Goal: Task Accomplishment & Management: Manage account settings

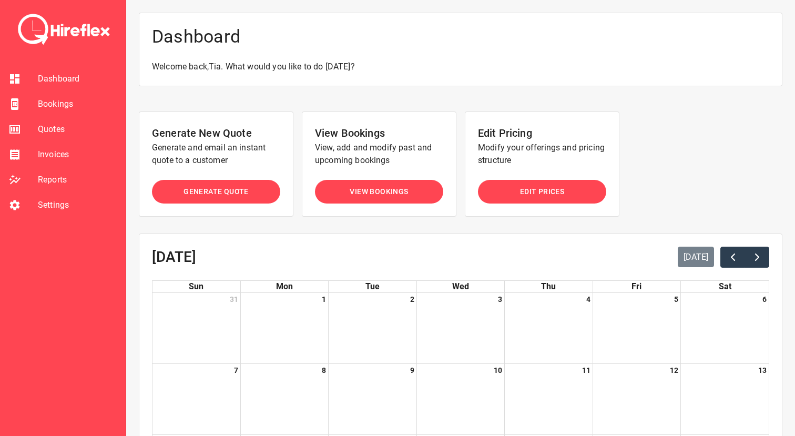
click at [52, 101] on span "Bookings" at bounding box center [77, 104] width 79 height 13
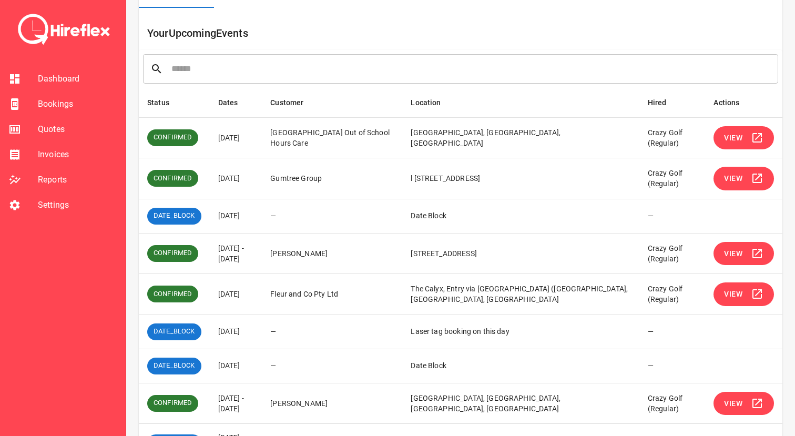
scroll to position [98, 0]
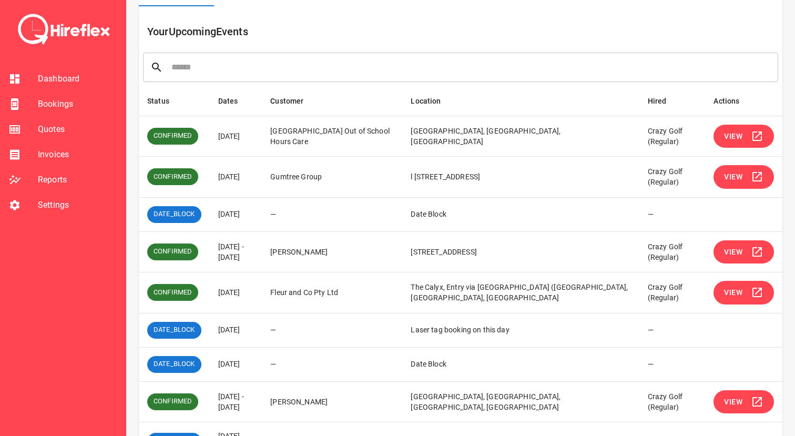
drag, startPoint x: 214, startPoint y: 247, endPoint x: 263, endPoint y: 262, distance: 51.7
click at [262, 262] on td "[DATE] - [DATE]" at bounding box center [236, 251] width 53 height 41
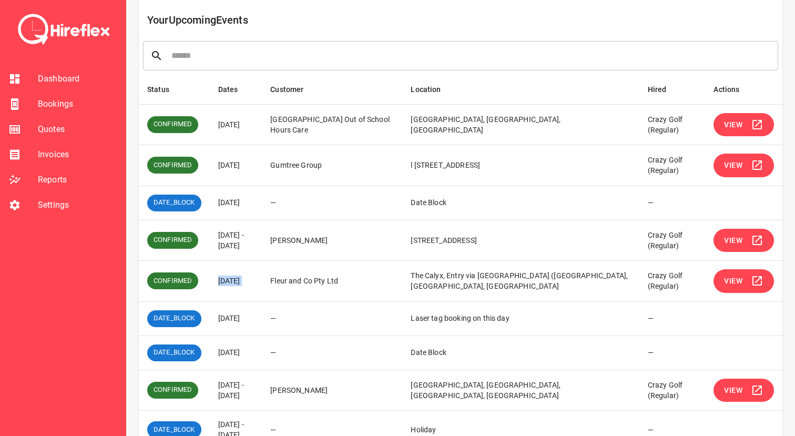
drag, startPoint x: 217, startPoint y: 279, endPoint x: 297, endPoint y: 278, distance: 79.9
click at [297, 279] on tr "CONFIRMED [DATE] Fleur and Co Pty Ltd The Calyx, Entry via [GEOGRAPHIC_DATA] ([…" at bounding box center [460, 281] width 643 height 41
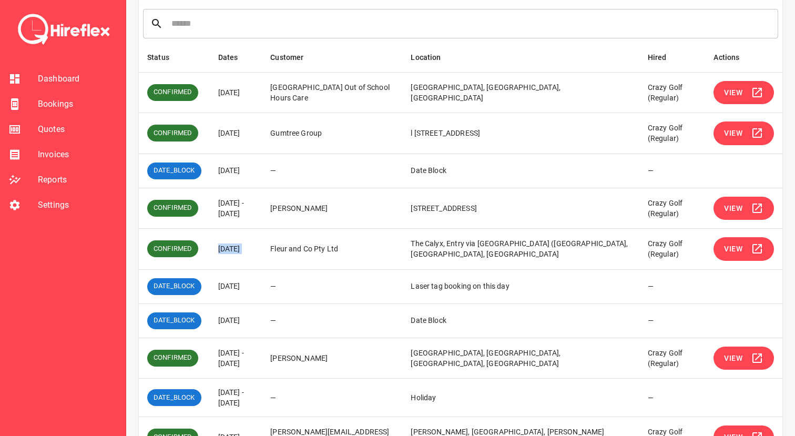
scroll to position [144, 0]
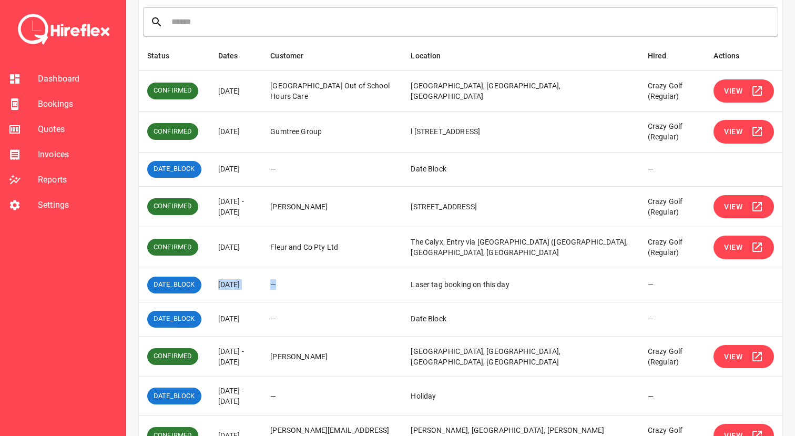
drag, startPoint x: 221, startPoint y: 284, endPoint x: 322, endPoint y: 284, distance: 101.5
click at [322, 284] on tr "DATE_BLOCK [DATE] — Laser tag booking on this day —" at bounding box center [460, 285] width 643 height 34
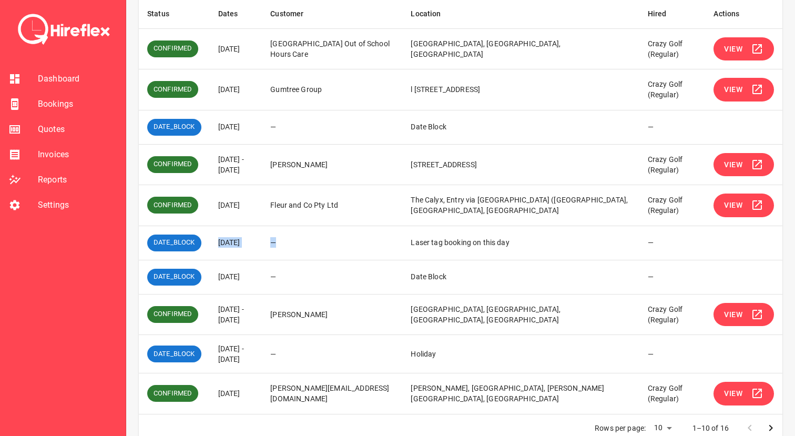
scroll to position [200, 0]
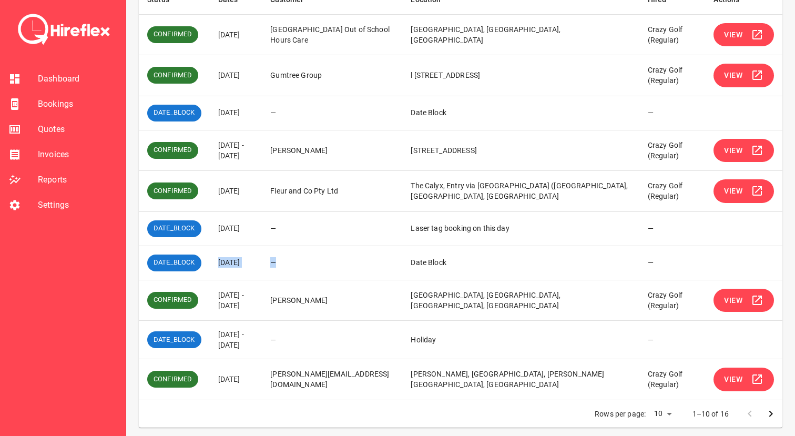
drag, startPoint x: 217, startPoint y: 259, endPoint x: 327, endPoint y: 259, distance: 110.4
click at [326, 259] on tr "DATE_BLOCK [DATE] — Date Block —" at bounding box center [460, 263] width 643 height 34
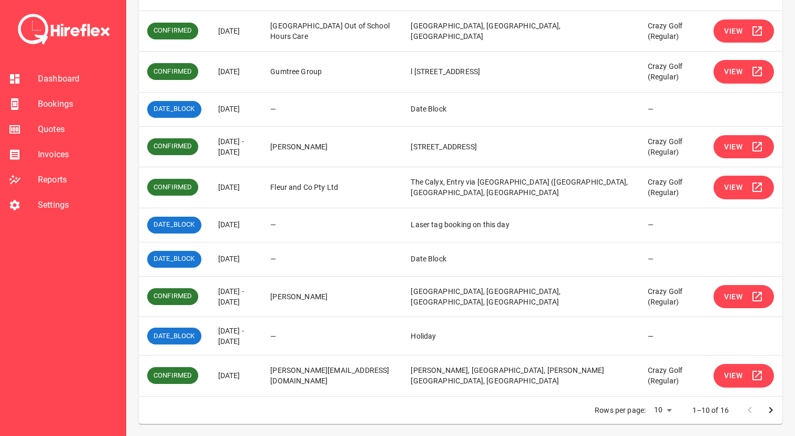
click at [262, 332] on td "[DATE] - [DATE]" at bounding box center [236, 336] width 53 height 38
drag, startPoint x: 218, startPoint y: 332, endPoint x: 263, endPoint y: 339, distance: 45.8
click at [262, 339] on td "[DATE] - [DATE]" at bounding box center [236, 336] width 53 height 38
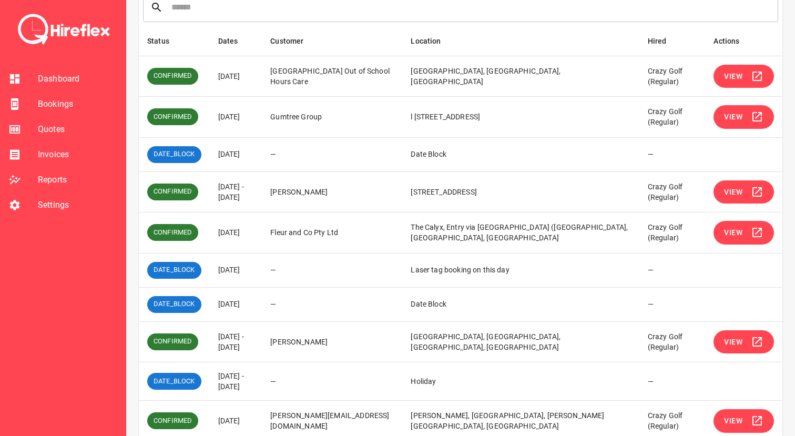
scroll to position [156, 0]
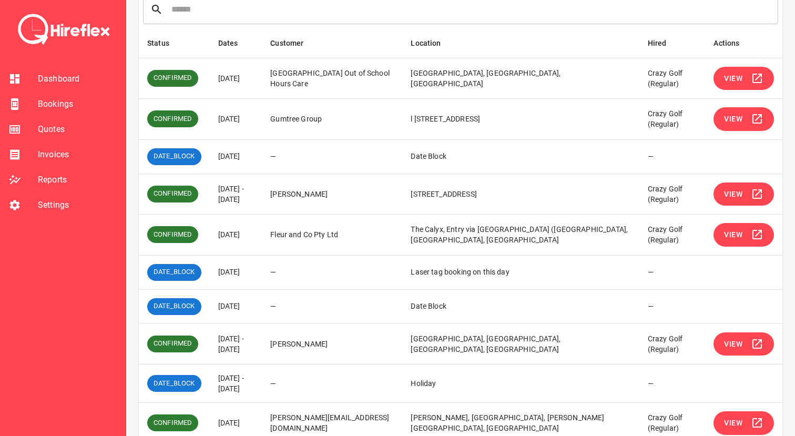
click at [293, 149] on td "—" at bounding box center [332, 156] width 140 height 34
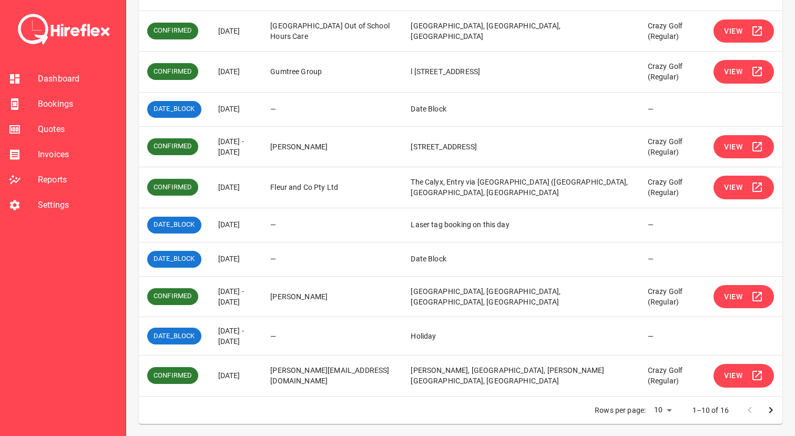
drag, startPoint x: 219, startPoint y: 289, endPoint x: 271, endPoint y: 304, distance: 53.6
click at [262, 304] on td "[DATE] - [DATE]" at bounding box center [236, 296] width 53 height 41
drag, startPoint x: 444, startPoint y: 289, endPoint x: 486, endPoint y: 298, distance: 43.0
click at [486, 298] on td "[GEOGRAPHIC_DATA], [GEOGRAPHIC_DATA], [GEOGRAPHIC_DATA], [GEOGRAPHIC_DATA]" at bounding box center [520, 296] width 237 height 41
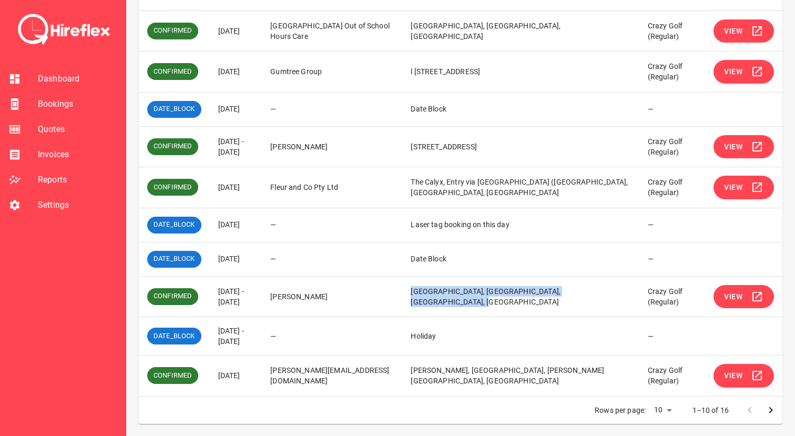
click at [486, 298] on td "[GEOGRAPHIC_DATA], [GEOGRAPHIC_DATA], [GEOGRAPHIC_DATA], [GEOGRAPHIC_DATA]" at bounding box center [520, 296] width 237 height 41
click at [742, 289] on button "View" at bounding box center [743, 297] width 60 height 24
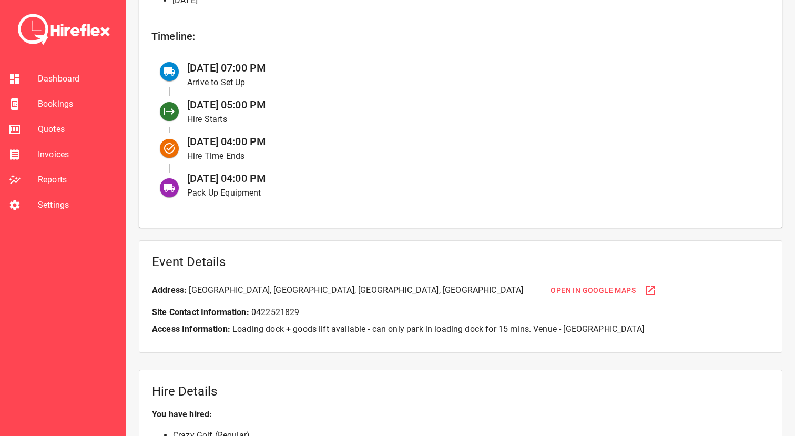
scroll to position [429, 0]
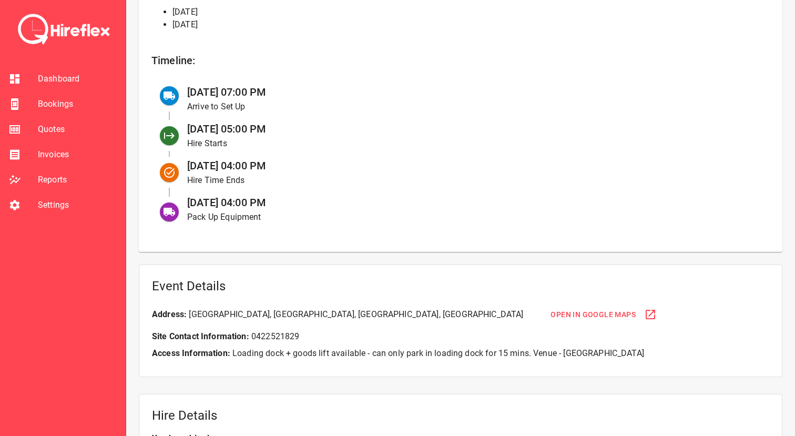
drag, startPoint x: 218, startPoint y: 91, endPoint x: 304, endPoint y: 91, distance: 85.7
click at [304, 91] on div "[DATE] 07:00 PM Arrive to Set Up" at bounding box center [470, 98] width 583 height 37
drag, startPoint x: 207, startPoint y: 197, endPoint x: 303, endPoint y: 197, distance: 95.7
click at [303, 197] on div "[DATE] 04:00 PM Pack Up Equipment" at bounding box center [470, 209] width 583 height 37
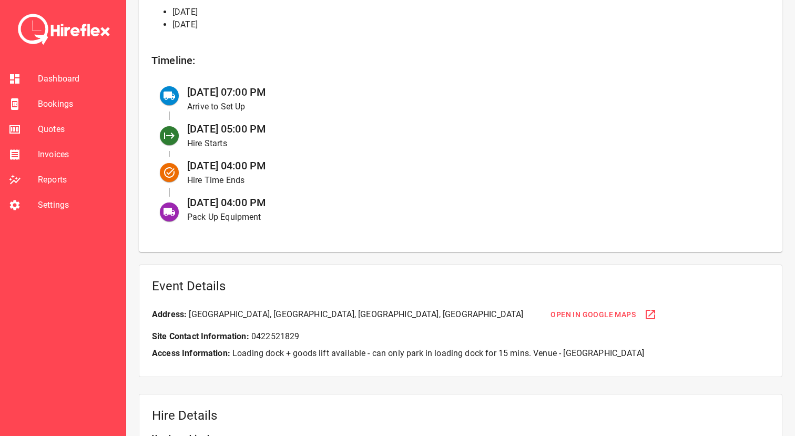
click at [303, 197] on div "[DATE] 04:00 PM Pack Up Equipment" at bounding box center [470, 209] width 583 height 37
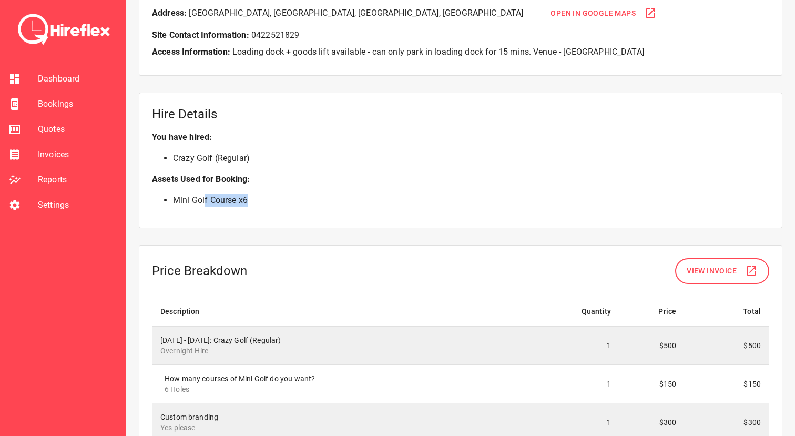
drag, startPoint x: 203, startPoint y: 199, endPoint x: 338, endPoint y: 199, distance: 134.6
click at [338, 199] on li "Mini Golf Course x 6" at bounding box center [471, 200] width 596 height 13
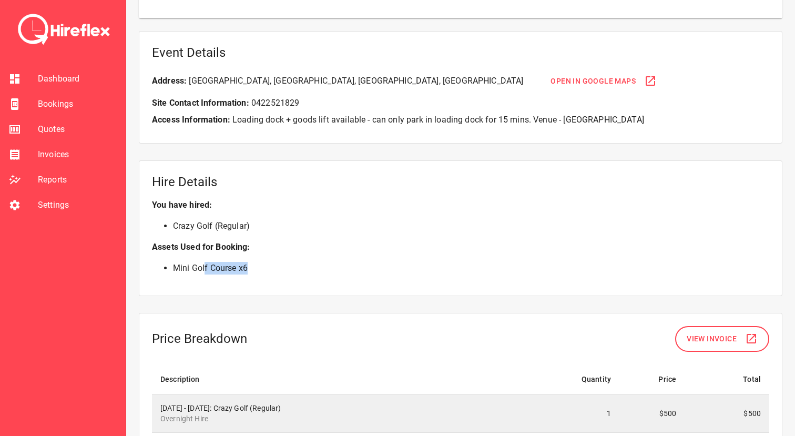
scroll to position [646, 0]
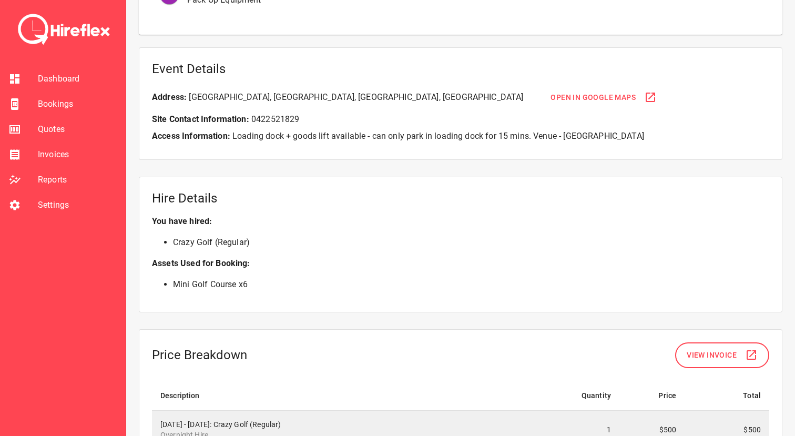
click at [75, 105] on span "Bookings" at bounding box center [77, 104] width 79 height 13
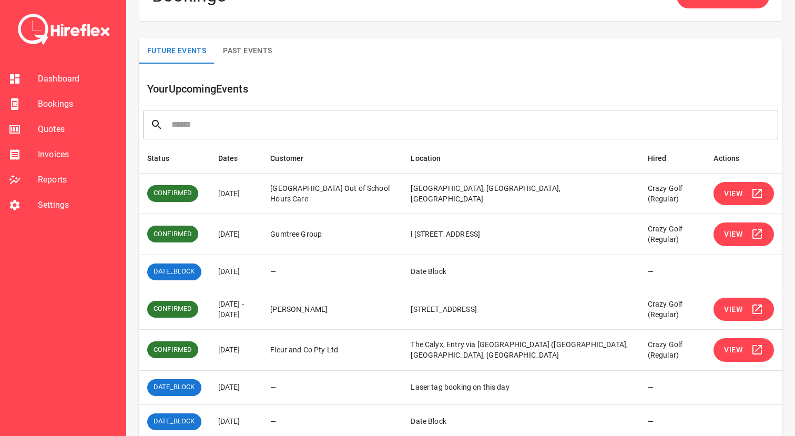
scroll to position [203, 0]
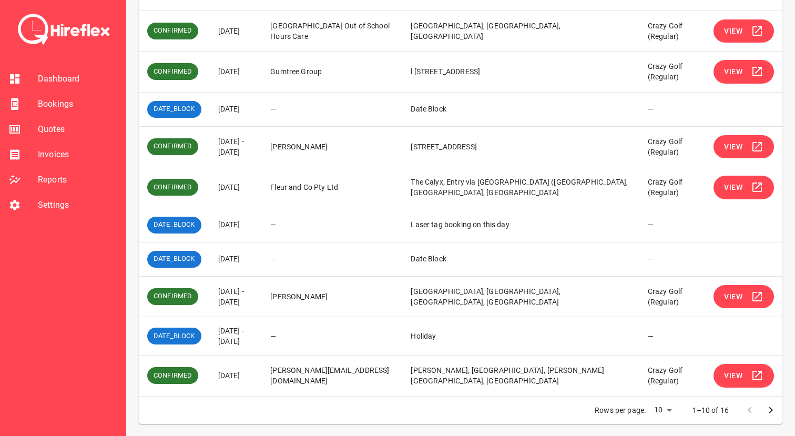
drag, startPoint x: 219, startPoint y: 374, endPoint x: 260, endPoint y: 373, distance: 41.5
click at [260, 373] on td "[DATE]" at bounding box center [236, 375] width 53 height 41
click at [740, 373] on span "View" at bounding box center [733, 375] width 18 height 13
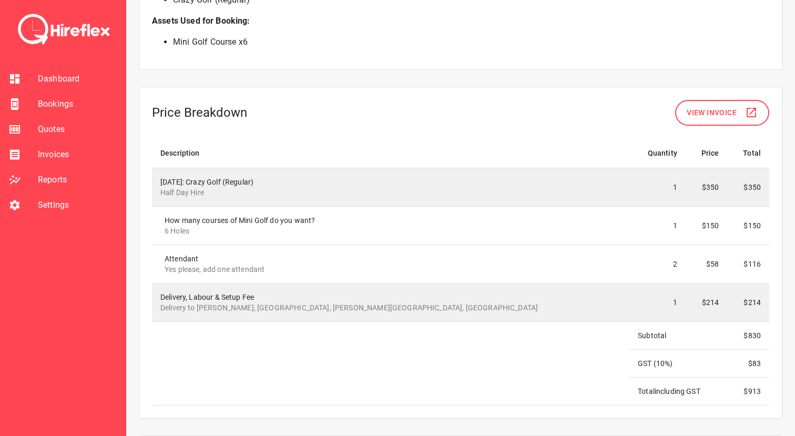
scroll to position [878, 0]
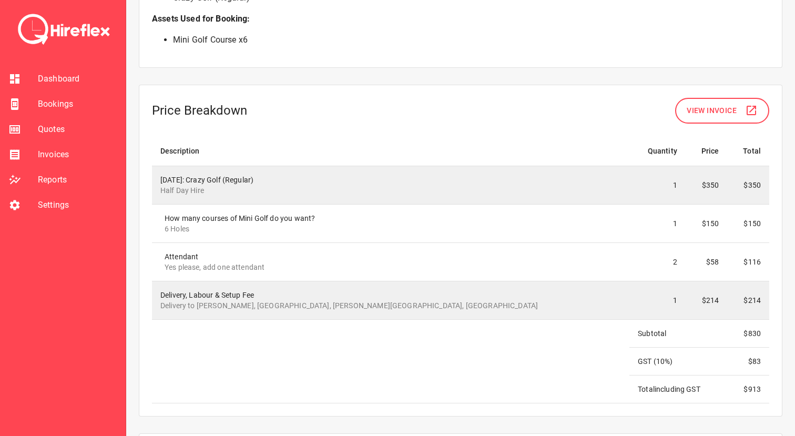
click at [67, 109] on span "Bookings" at bounding box center [77, 104] width 79 height 13
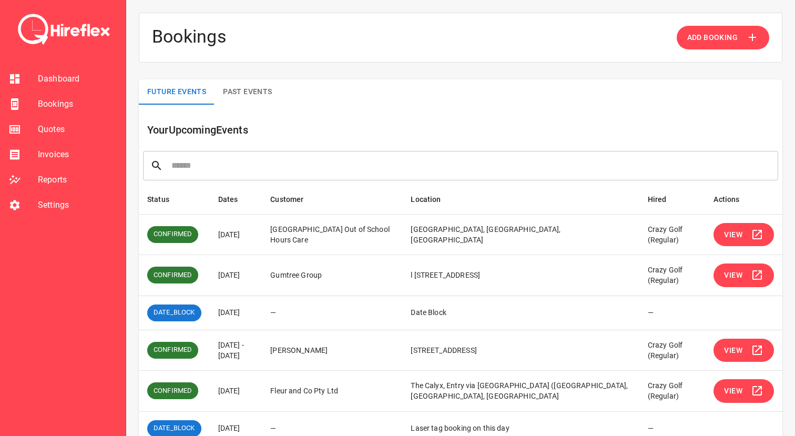
scroll to position [203, 0]
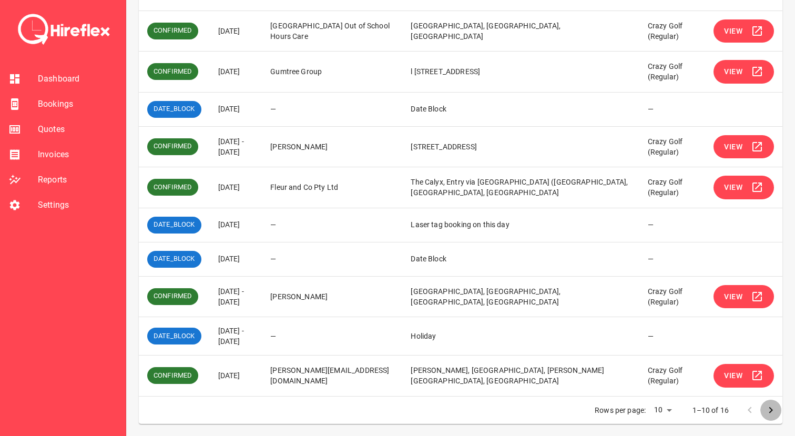
click at [773, 408] on icon "Go to next page" at bounding box center [770, 410] width 13 height 13
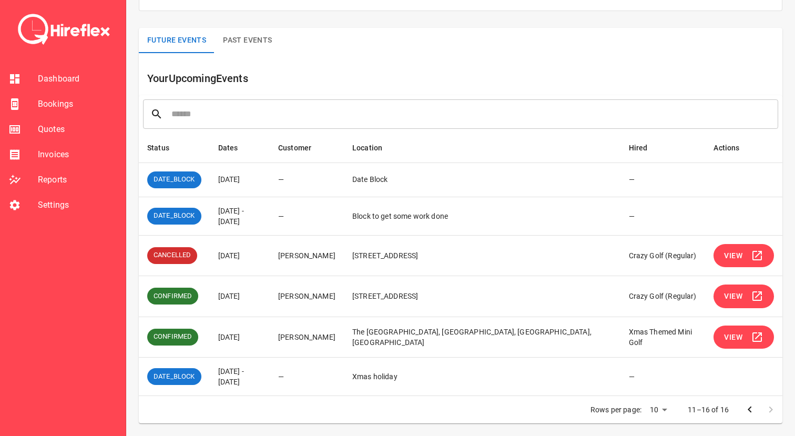
drag, startPoint x: 216, startPoint y: 176, endPoint x: 280, endPoint y: 228, distance: 82.2
click at [280, 228] on tbody "DATE_BLOCK [DATE] — Date Block — DATE_BLOCK [DATE] - [DATE] — Block to get some…" at bounding box center [460, 278] width 643 height 233
click at [270, 228] on td "[DATE] - [DATE]" at bounding box center [240, 216] width 60 height 38
click at [755, 263] on button "View" at bounding box center [743, 256] width 60 height 24
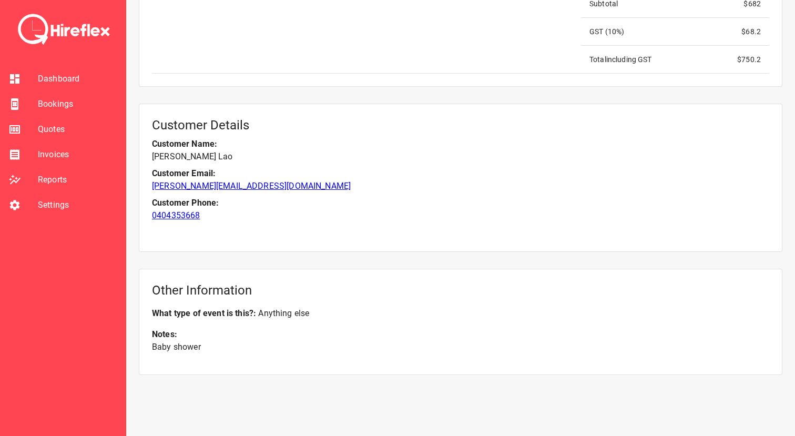
scroll to position [1179, 0]
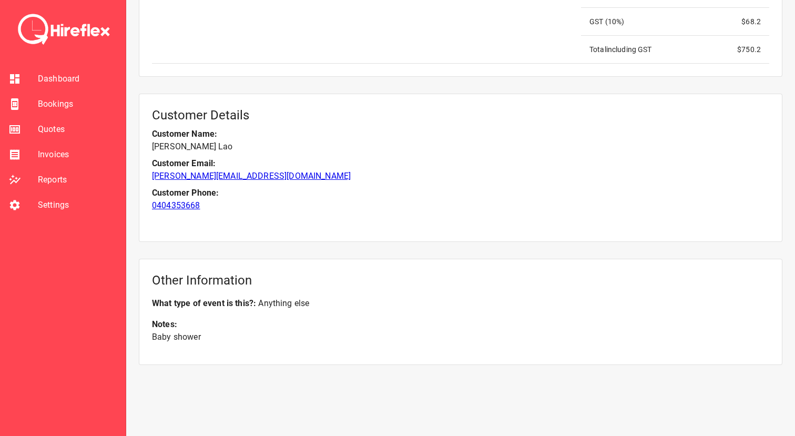
click at [79, 106] on span "Bookings" at bounding box center [77, 104] width 79 height 13
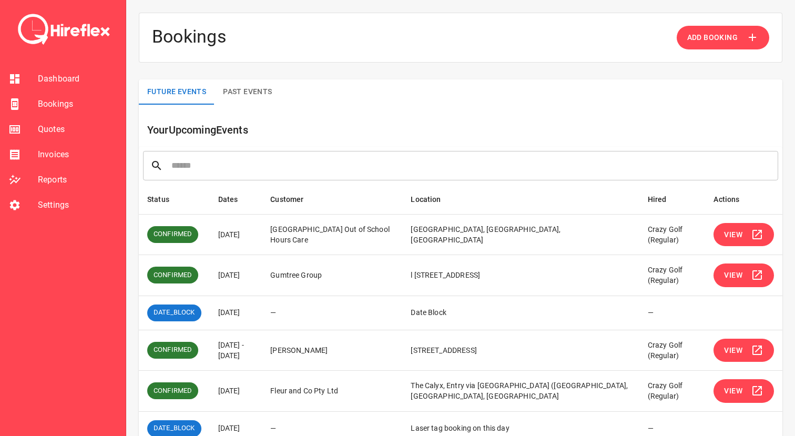
scroll to position [203, 0]
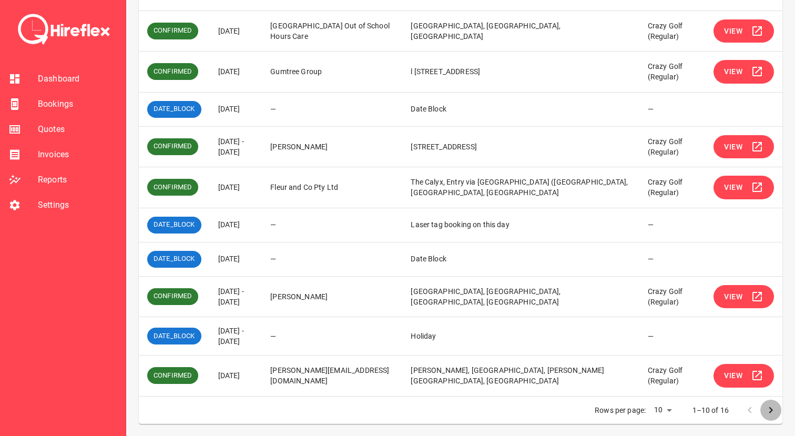
click at [773, 417] on button "Go to next page" at bounding box center [770, 410] width 21 height 21
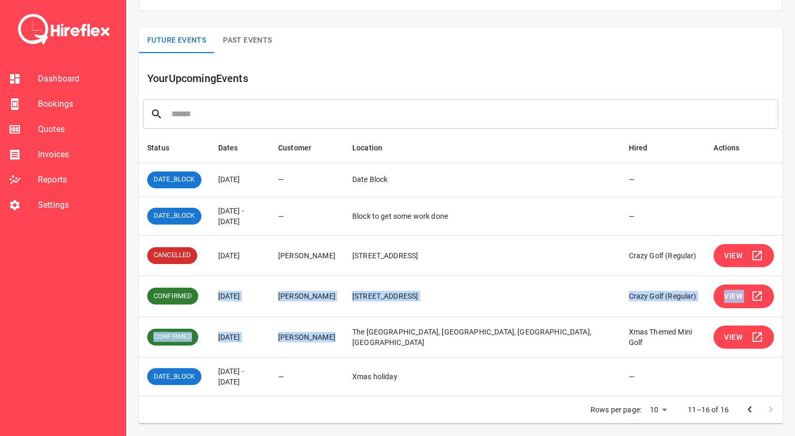
drag, startPoint x: 214, startPoint y: 297, endPoint x: 364, endPoint y: 340, distance: 156.1
click at [364, 340] on tbody "DATE_BLOCK [DATE] — Date Block — DATE_BLOCK [DATE] - [DATE] — Block to get some…" at bounding box center [460, 278] width 643 height 233
click at [344, 340] on td "[PERSON_NAME]" at bounding box center [307, 336] width 74 height 41
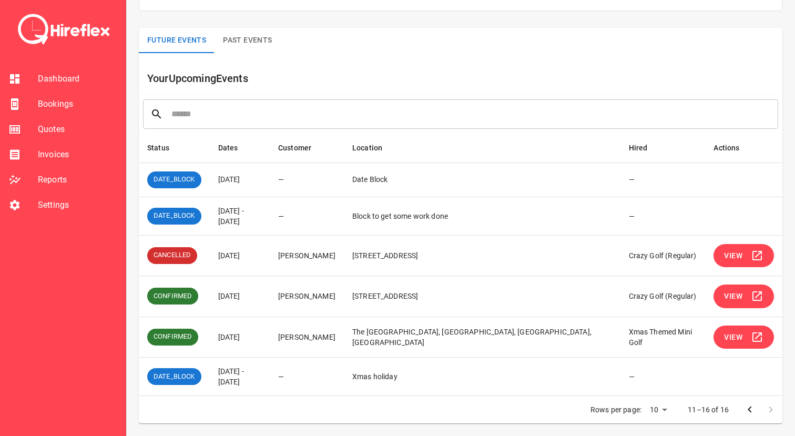
drag, startPoint x: 218, startPoint y: 210, endPoint x: 243, endPoint y: 220, distance: 27.8
click at [243, 220] on td "[DATE] - [DATE]" at bounding box center [240, 216] width 60 height 38
drag, startPoint x: 258, startPoint y: 219, endPoint x: 207, endPoint y: 205, distance: 52.9
click at [207, 205] on tr "DATE_BLOCK [DATE] - [DATE] — Block to get some work done —" at bounding box center [460, 216] width 643 height 38
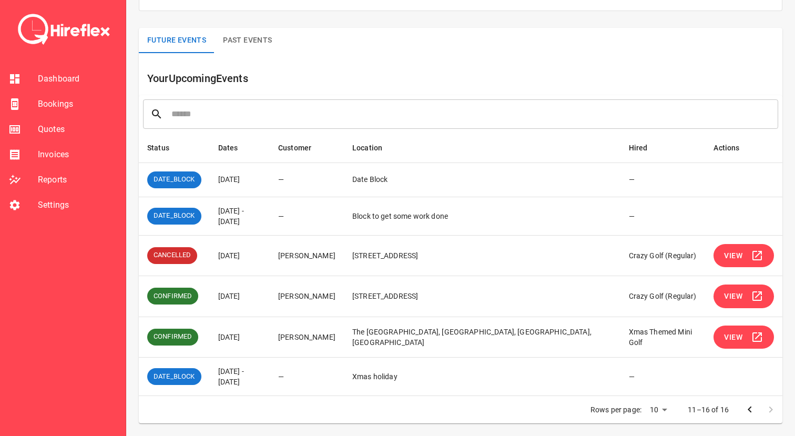
click at [224, 209] on td "[DATE] - [DATE]" at bounding box center [240, 216] width 60 height 38
drag, startPoint x: 219, startPoint y: 209, endPoint x: 253, endPoint y: 225, distance: 37.2
click at [253, 225] on td "[DATE] - [DATE]" at bounding box center [240, 216] width 60 height 38
click at [750, 407] on icon "Go to previous page" at bounding box center [750, 409] width 4 height 6
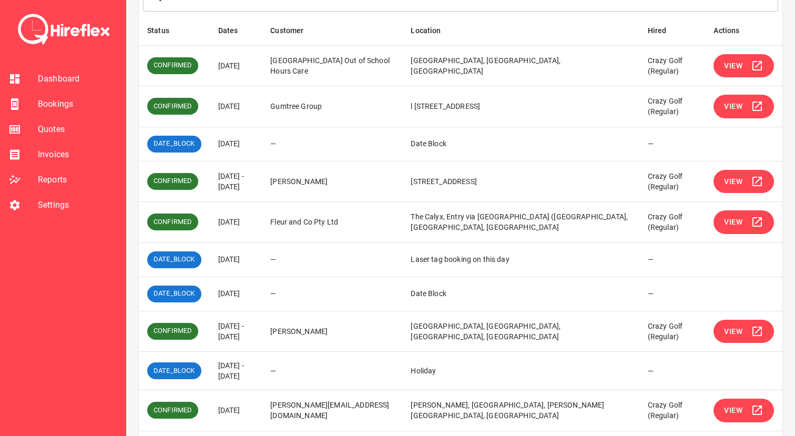
scroll to position [203, 0]
